Goal: Check status

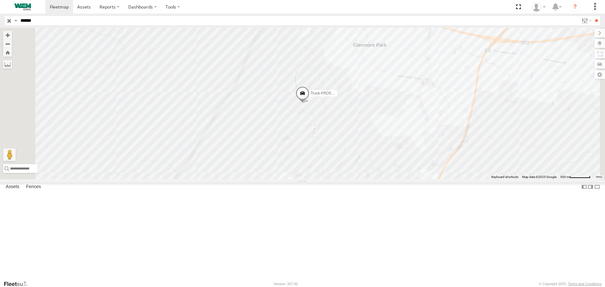
click at [0, 0] on div "Truck-FRO52R" at bounding box center [0, 0] width 0 height 0
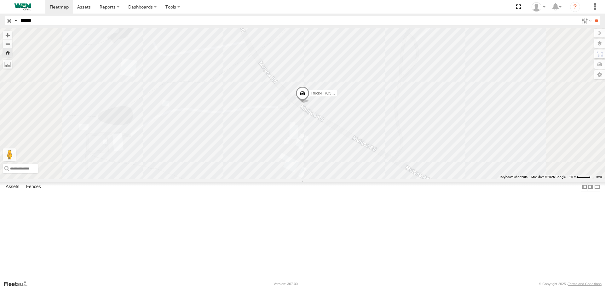
click at [309, 104] on span at bounding box center [302, 95] width 14 height 17
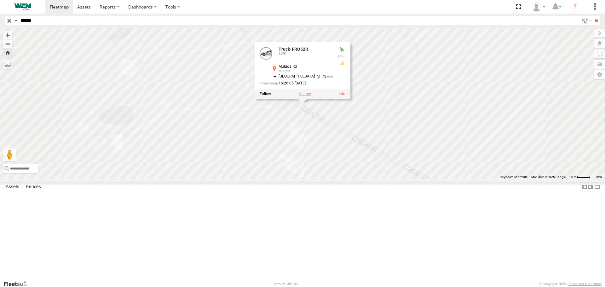
click at [311, 96] on label at bounding box center [305, 94] width 12 height 4
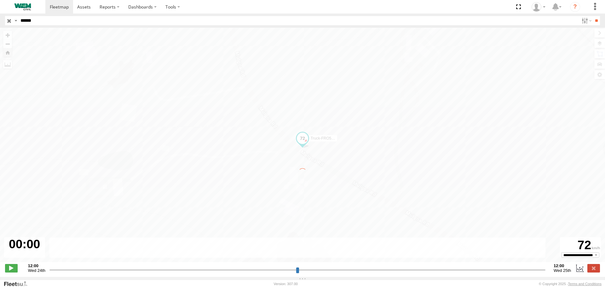
type input "**********"
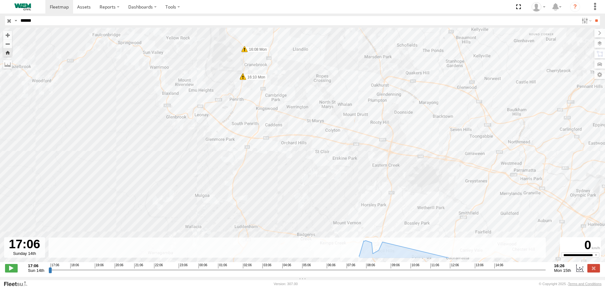
drag, startPoint x: 296, startPoint y: 86, endPoint x: 304, endPoint y: 124, distance: 38.2
click at [307, 129] on div "Truck-FRO52R 05:17 Mon 05:31 Mon 05:57 Mon 05:58 Mon 05:58 Mon 06:06 Mon 07:32 …" at bounding box center [302, 148] width 605 height 241
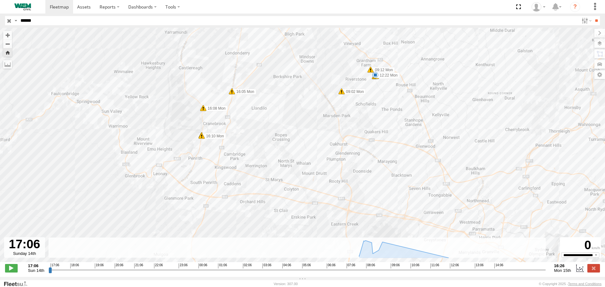
drag, startPoint x: 299, startPoint y: 85, endPoint x: 259, endPoint y: 135, distance: 63.7
click at [259, 135] on div "Truck-FRO52R 05:17 Mon 05:31 Mon 05:57 Mon 05:58 Mon 05:58 Mon 06:06 Mon 07:32 …" at bounding box center [302, 148] width 605 height 241
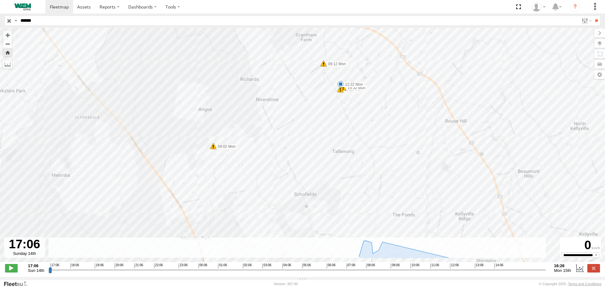
drag, startPoint x: 369, startPoint y: 88, endPoint x: 356, endPoint y: 160, distance: 73.6
click at [356, 162] on div "Truck-FRO52R 05:17 Mon 05:31 Mon 05:57 Mon 05:58 Mon 05:58 Mon 06:06 Mon 07:32 …" at bounding box center [302, 148] width 605 height 241
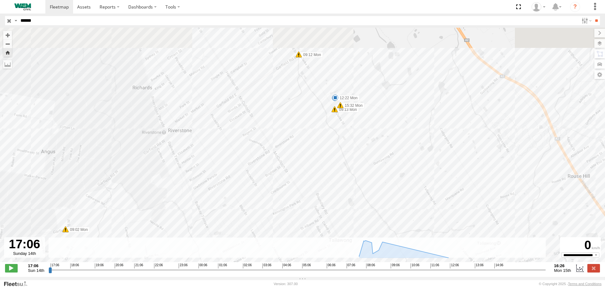
drag, startPoint x: 338, startPoint y: 112, endPoint x: 339, endPoint y: 160, distance: 48.5
click at [339, 160] on div "Truck-FRO52R 05:17 Mon 05:31 Mon 05:57 Mon 05:58 Mon 05:58 Mon 06:06 Mon 07:32 …" at bounding box center [302, 148] width 605 height 241
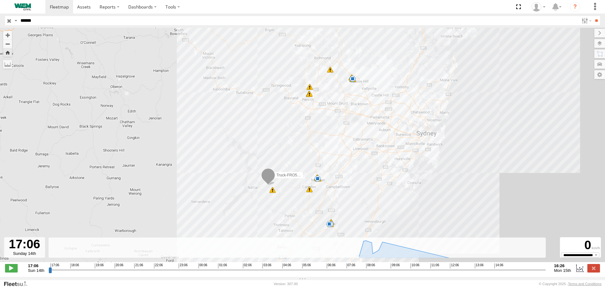
drag, startPoint x: 323, startPoint y: 153, endPoint x: 349, endPoint y: 103, distance: 56.4
click at [349, 103] on div "Truck-FRO52R 05:17 Mon 05:31 Mon 05:57 Mon 05:58 Mon 05:58 Mon 06:06 Mon 07:32 …" at bounding box center [302, 148] width 605 height 241
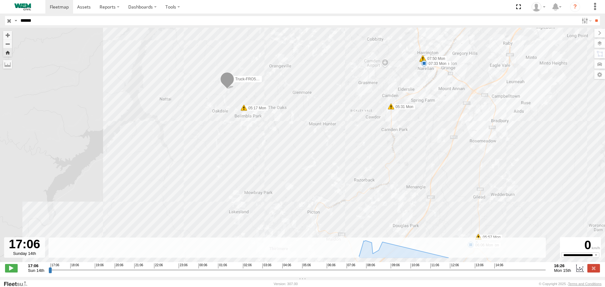
drag, startPoint x: 348, startPoint y: 136, endPoint x: 325, endPoint y: 143, distance: 24.0
click at [325, 143] on div "Truck-FRO52R 05:17 Mon 05:31 Mon 05:57 Mon 05:58 Mon 05:58 Mon 06:06 Mon 07:32 …" at bounding box center [302, 148] width 605 height 241
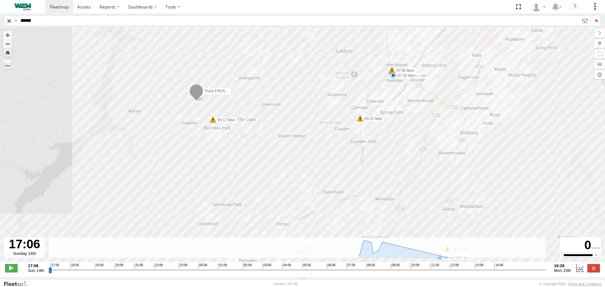
drag, startPoint x: 429, startPoint y: 119, endPoint x: 385, endPoint y: 133, distance: 46.4
click at [387, 134] on div "Truck-FRO52R 05:17 Mon 05:31 Mon 05:57 Mon 05:58 Mon 05:58 Mon 06:06 Mon 07:32 …" at bounding box center [302, 148] width 605 height 241
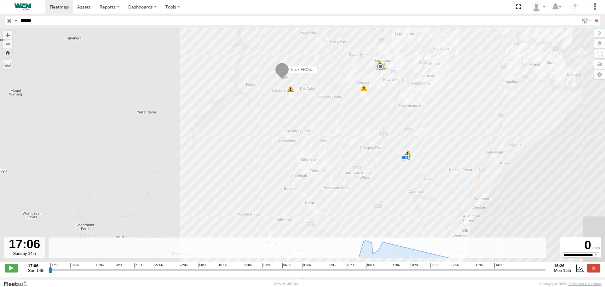
drag, startPoint x: 402, startPoint y: 134, endPoint x: 386, endPoint y: 108, distance: 31.1
click at [386, 108] on div "Truck-FRO52R 05:17 Mon 05:31 Mon 05:57 Mon 05:58 Mon 05:58 Mon 06:06 Mon 07:32 …" at bounding box center [302, 148] width 605 height 241
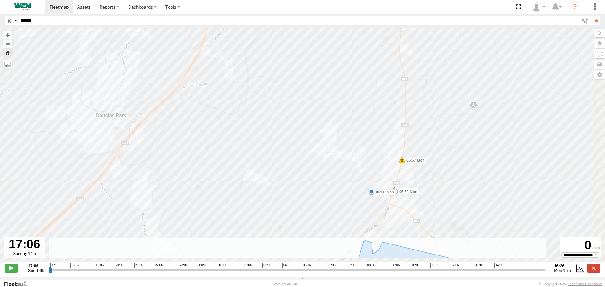
drag, startPoint x: 392, startPoint y: 125, endPoint x: 325, endPoint y: 25, distance: 120.7
click at [326, 25] on body at bounding box center [302, 143] width 605 height 287
drag, startPoint x: 387, startPoint y: 105, endPoint x: 425, endPoint y: 65, distance: 55.9
click at [425, 65] on div "Truck-FRO52R 05:17 Mon 05:31 Mon 05:57 Mon 05:58 Mon 05:58 Mon 06:06 Mon 07:32 …" at bounding box center [302, 148] width 605 height 241
drag, startPoint x: 384, startPoint y: 77, endPoint x: 384, endPoint y: 140, distance: 62.7
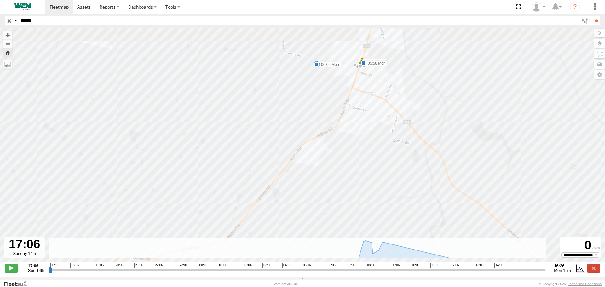
click at [384, 140] on div "Truck-FRO52R 05:17 Mon 05:31 Mon 05:57 Mon 05:58 Mon 05:58 Mon 06:06 Mon 07:32 …" at bounding box center [302, 148] width 605 height 241
drag, startPoint x: 416, startPoint y: 109, endPoint x: 458, endPoint y: 155, distance: 62.9
click at [452, 176] on div "Truck-FRO52R 05:17 Mon 05:31 Mon 05:57 Mon 05:58 Mon 05:58 Mon 06:06 Mon 07:32 …" at bounding box center [302, 148] width 605 height 241
drag, startPoint x: 461, startPoint y: 83, endPoint x: 444, endPoint y: 220, distance: 138.1
click at [444, 219] on div "Truck-FRO52R 05:17 Mon 05:31 Mon 05:57 Mon 05:58 Mon 05:58 Mon 06:06 Mon 07:32 …" at bounding box center [302, 148] width 605 height 241
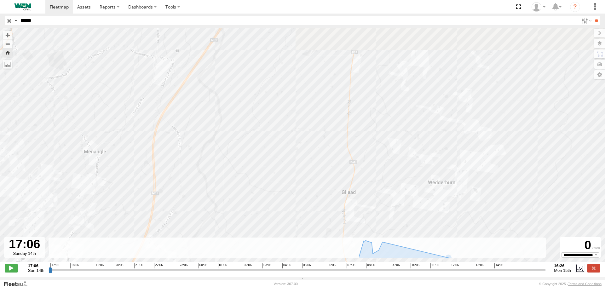
drag, startPoint x: 425, startPoint y: 130, endPoint x: 358, endPoint y: 204, distance: 99.7
click at [361, 204] on div "Truck-FRO52R 05:17 Mon 05:31 Mon 05:57 Mon 05:58 Mon 05:58 Mon 06:06 Mon 07:32 …" at bounding box center [302, 148] width 605 height 241
drag, startPoint x: 292, startPoint y: 71, endPoint x: 318, endPoint y: 122, distance: 57.8
click at [318, 122] on div "Truck-FRO52R 05:17 Mon 05:31 Mon 05:57 Mon 05:58 Mon 05:58 Mon 06:06 Mon 07:32 …" at bounding box center [302, 148] width 605 height 241
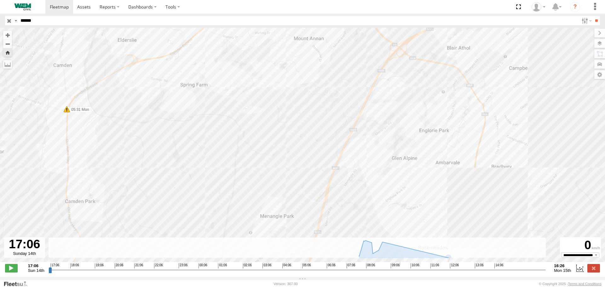
drag, startPoint x: 358, startPoint y: 139, endPoint x: 256, endPoint y: 25, distance: 153.5
click at [257, 26] on body at bounding box center [302, 143] width 605 height 287
